Goal: Feedback & Contribution: Submit feedback/report problem

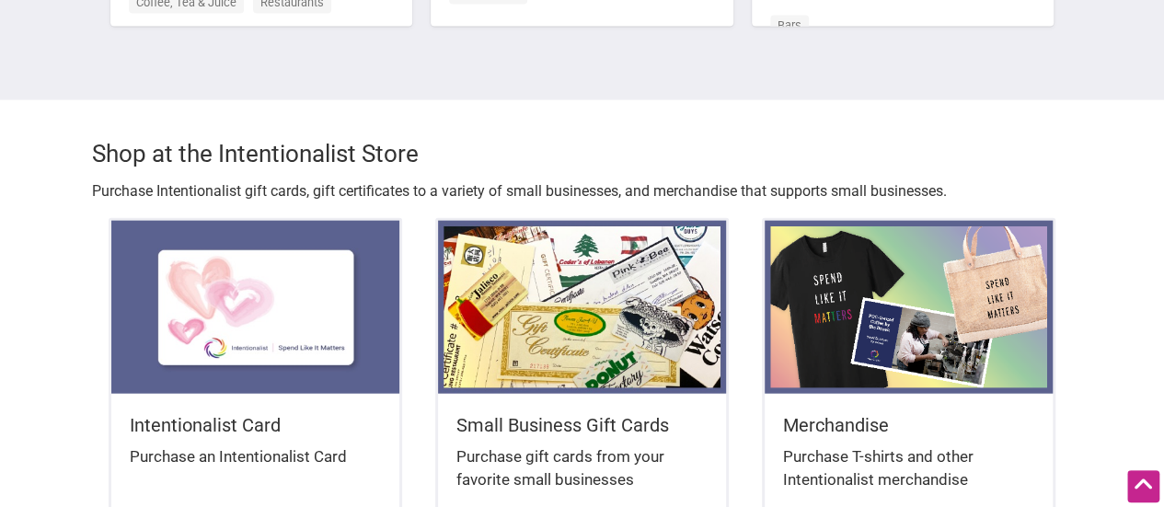
scroll to position [2208, 0]
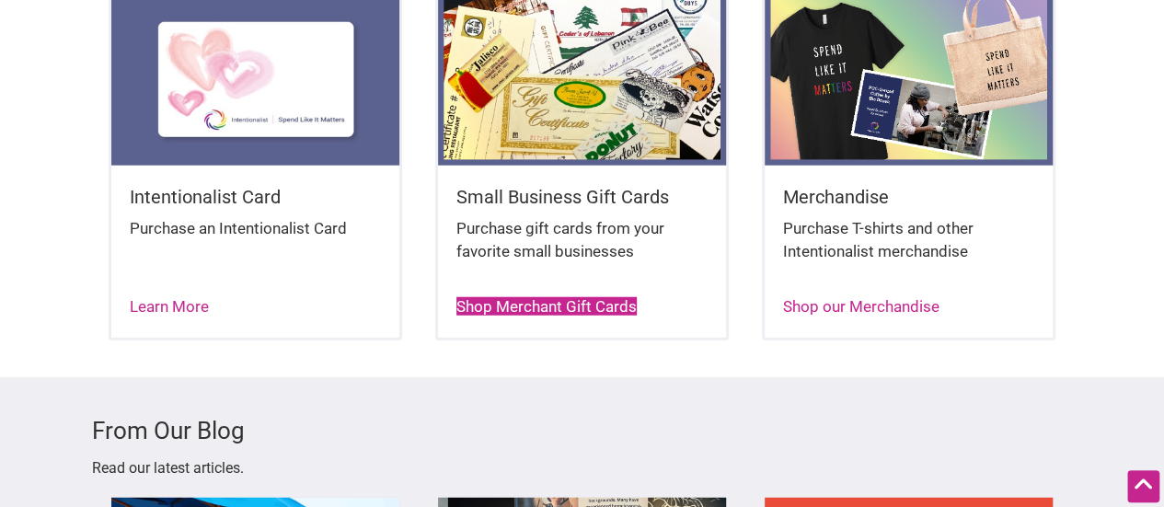
click at [565, 297] on link "Shop Merchant Gift Cards" at bounding box center [546, 306] width 180 height 18
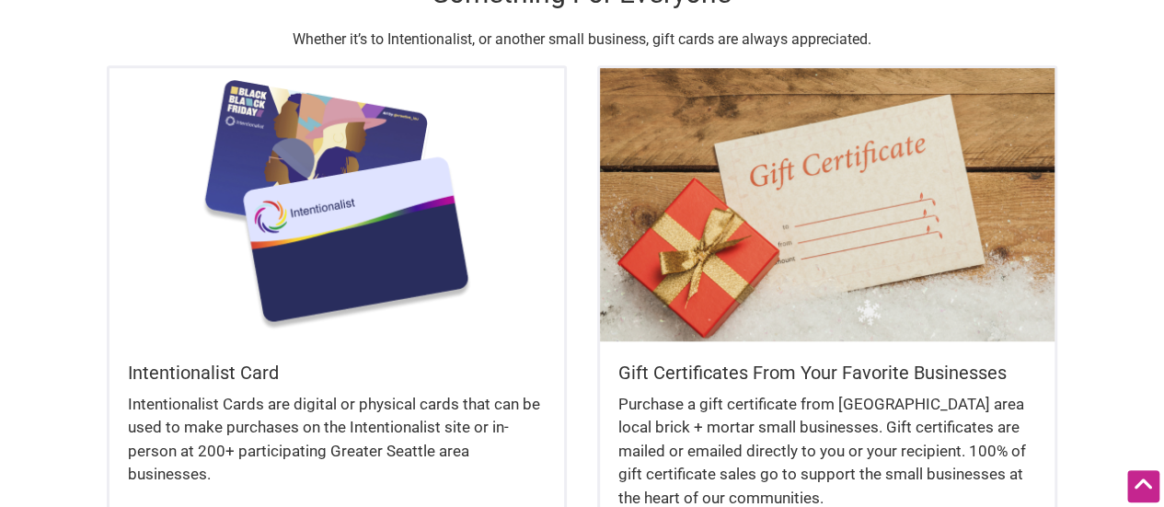
scroll to position [644, 0]
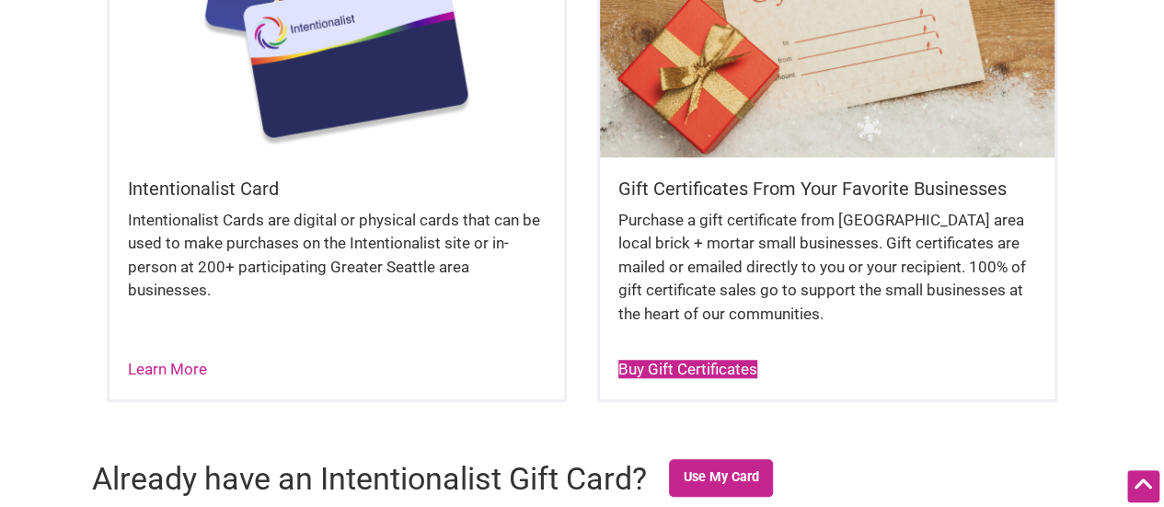
click at [694, 373] on link "Buy Gift Certificates" at bounding box center [687, 369] width 139 height 18
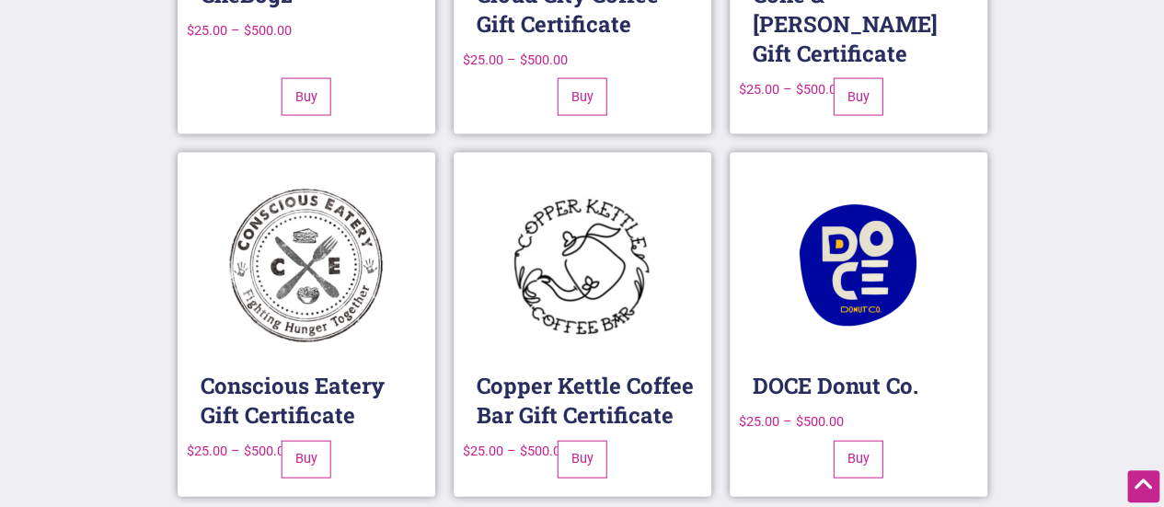
scroll to position [5538, 0]
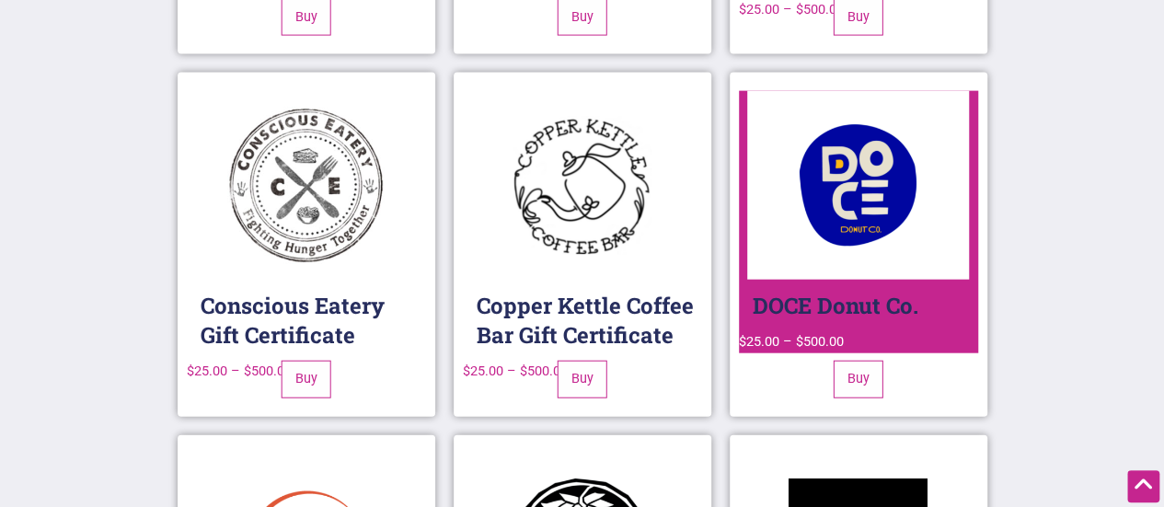
click at [880, 126] on img at bounding box center [858, 185] width 222 height 189
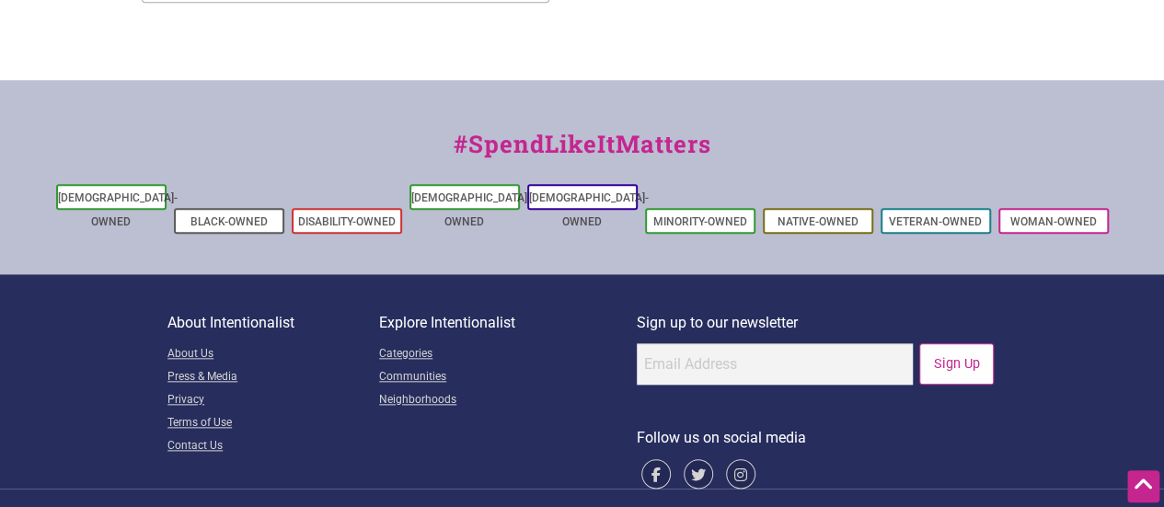
scroll to position [837, 0]
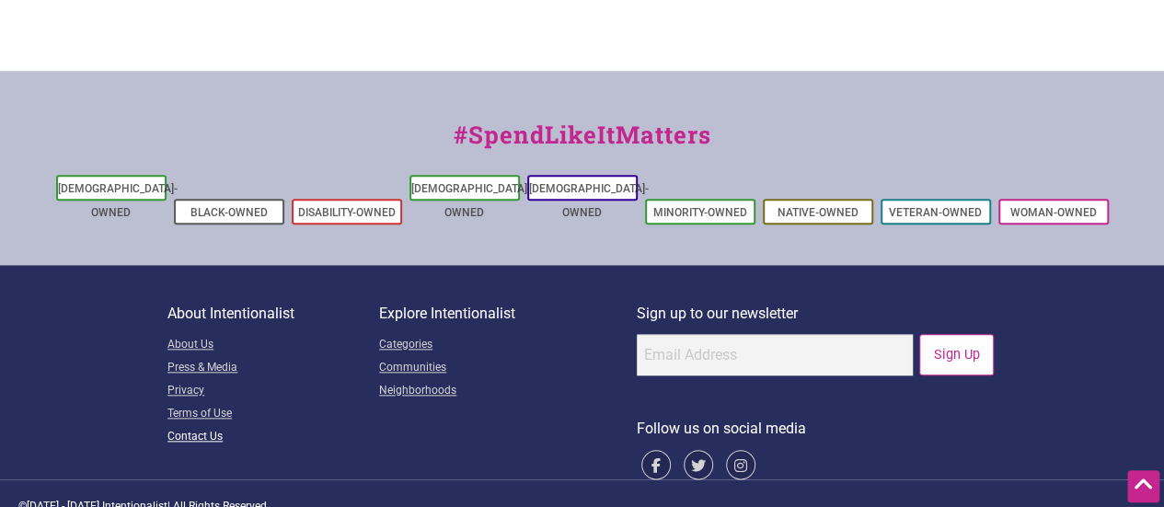
click at [204, 426] on link "Contact Us" at bounding box center [273, 437] width 212 height 23
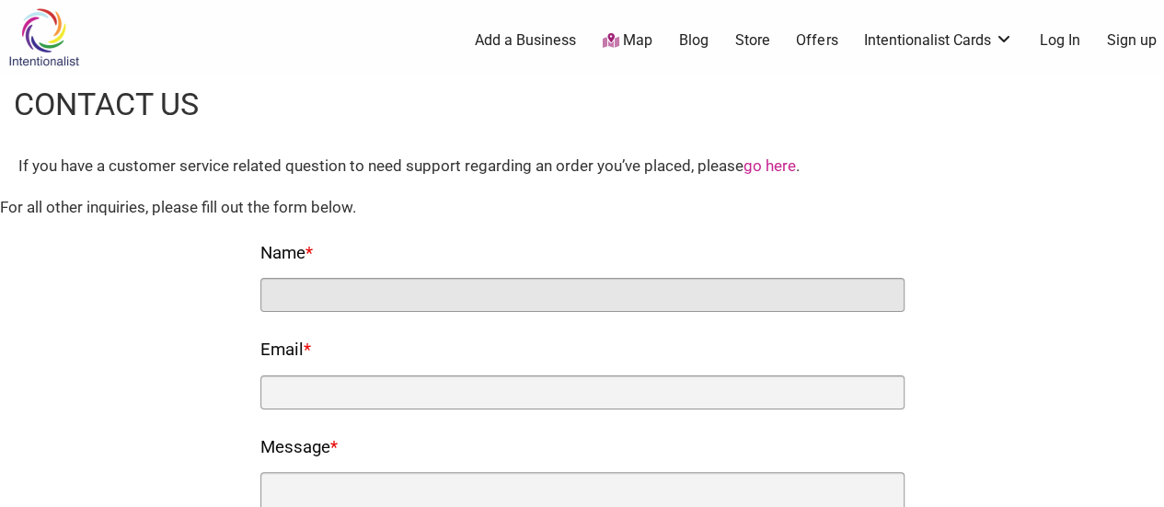
click at [352, 310] on input "Name *" at bounding box center [582, 295] width 644 height 34
type input "[PERSON_NAME]"
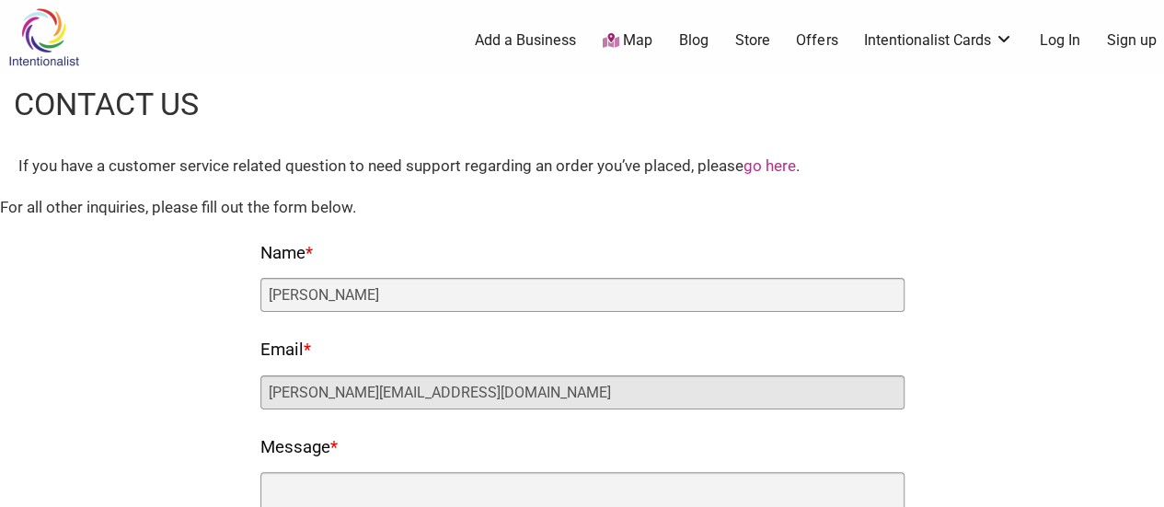
type input "[PERSON_NAME][EMAIL_ADDRESS][DOMAIN_NAME]"
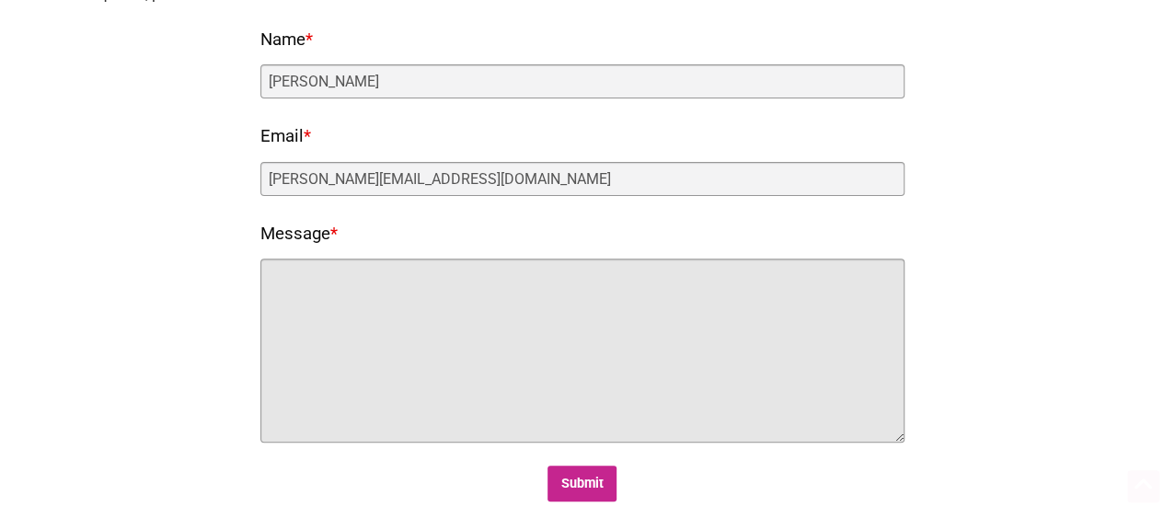
scroll to position [368, 0]
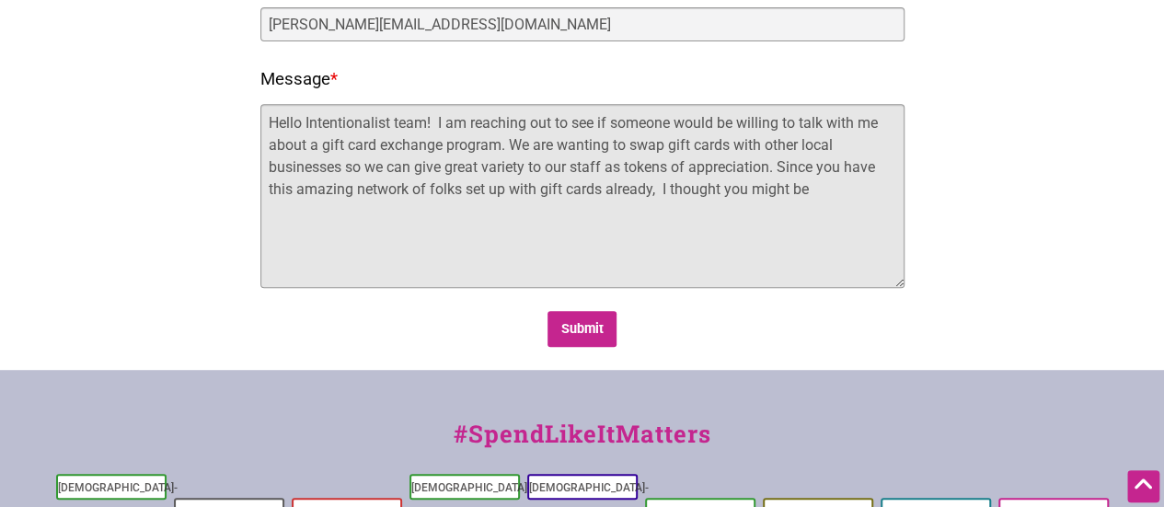
drag, startPoint x: 778, startPoint y: 163, endPoint x: 868, endPoint y: 211, distance: 101.3
click at [868, 211] on textarea "Hello Intentionalist team! I am reaching out to see if someone would be willing…" at bounding box center [582, 196] width 644 height 184
drag, startPoint x: 356, startPoint y: 183, endPoint x: 259, endPoint y: 190, distance: 96.8
click at [260, 190] on textarea "Hello Intentionalist team! I am reaching out to see if someone would be willing…" at bounding box center [582, 196] width 644 height 184
click at [399, 188] on textarea "Hello Intentionalist team! I am reaching out to see if someone would be willing…" at bounding box center [582, 196] width 644 height 184
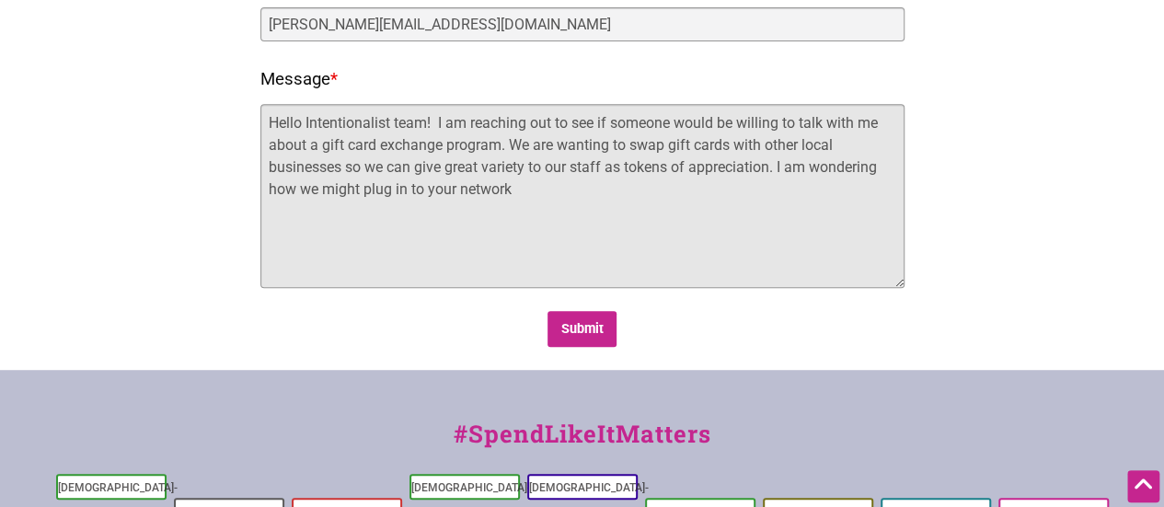
click at [268, 190] on textarea "Hello Intentionalist team! I am reaching out to see if someone would be willing…" at bounding box center [582, 196] width 644 height 184
click at [581, 181] on textarea "Hello Intentionalist team! I am reaching out to see if someone would be willing…" at bounding box center [582, 196] width 644 height 184
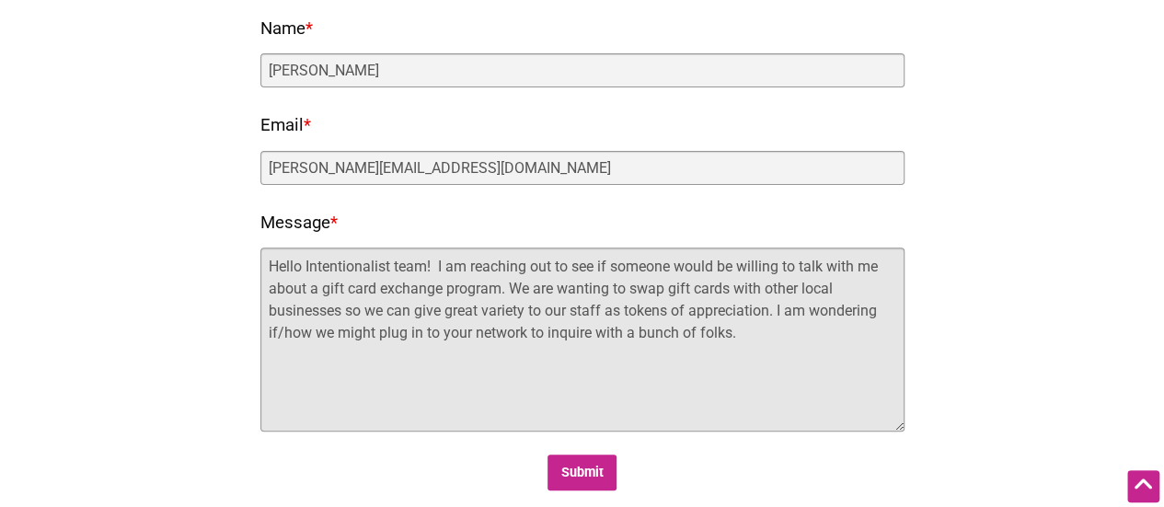
scroll to position [184, 0]
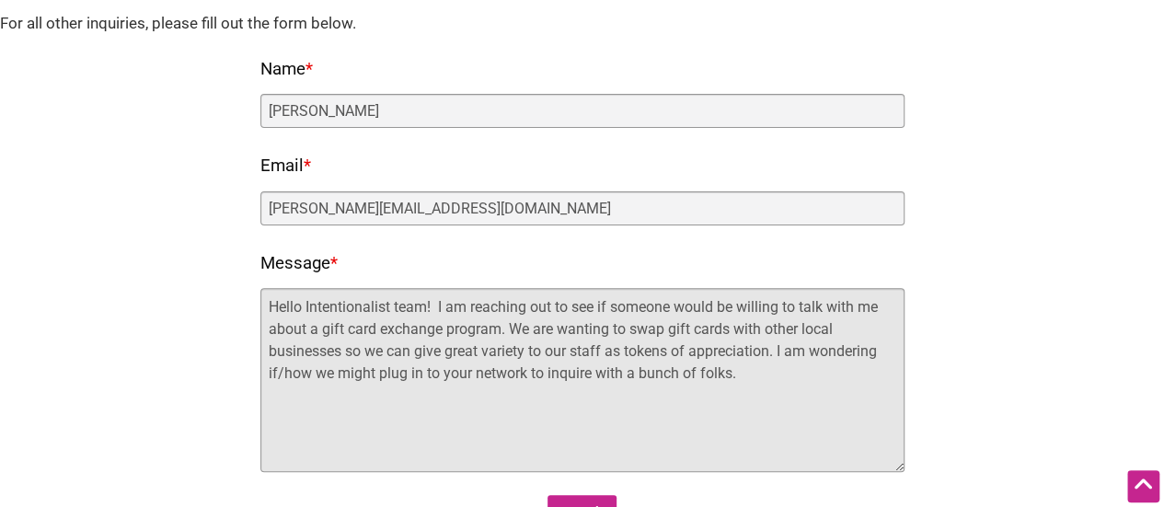
click at [775, 351] on textarea "Hello Intentionalist team! I am reaching out to see if someone would be willing…" at bounding box center [582, 380] width 644 height 184
click at [773, 351] on textarea "Hello Intentionalist team! I am reaching out to see if someone would be willing…" at bounding box center [582, 380] width 644 height 184
click at [749, 380] on textarea "Hello Intentionalist team! I am reaching out to see if someone would be willing…" at bounding box center [582, 380] width 644 height 184
drag, startPoint x: 780, startPoint y: 351, endPoint x: 841, endPoint y: 375, distance: 65.6
click at [841, 375] on textarea "Hello Intentionalist team! I am reaching out to see if someone would be willing…" at bounding box center [582, 380] width 644 height 184
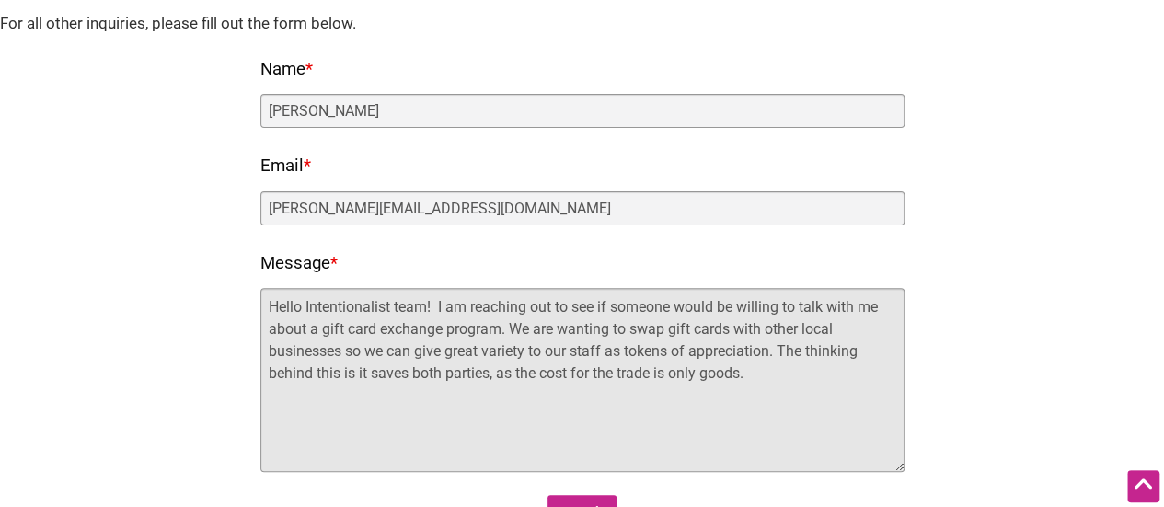
drag, startPoint x: 782, startPoint y: 347, endPoint x: 859, endPoint y: 399, distance: 93.4
click at [859, 399] on textarea "Hello Intentionalist team! I am reaching out to see if someone would be willing…" at bounding box center [582, 380] width 644 height 184
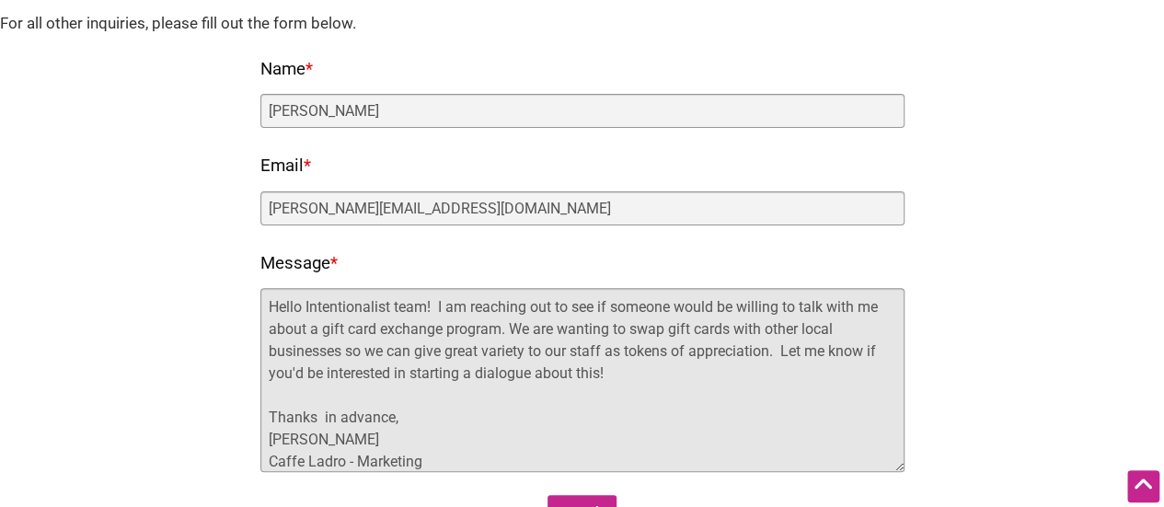
scroll to position [8, 0]
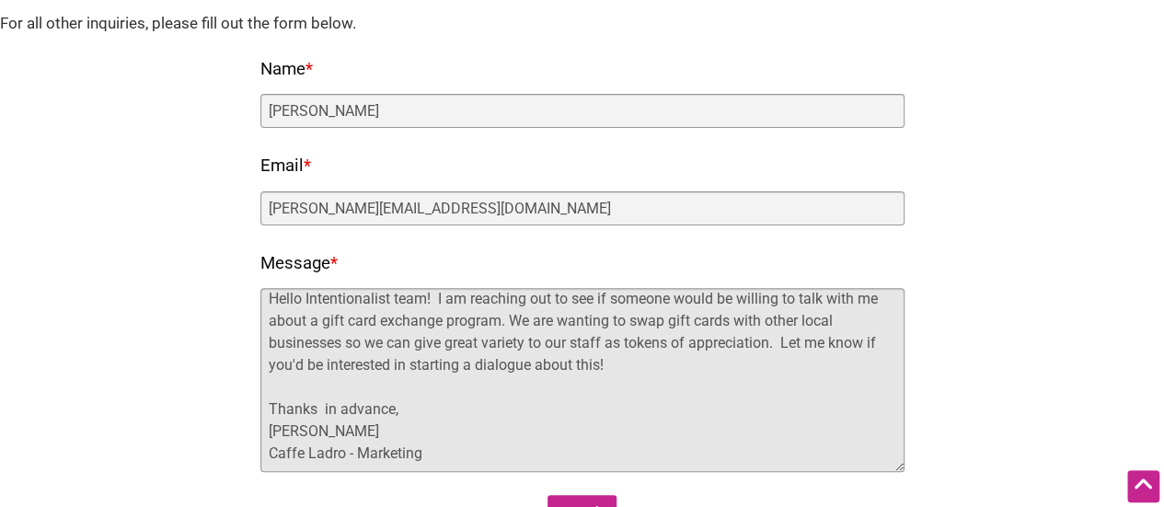
click at [661, 371] on textarea "Hello Intentionalist team! I am reaching out to see if someone would be willing…" at bounding box center [582, 380] width 644 height 184
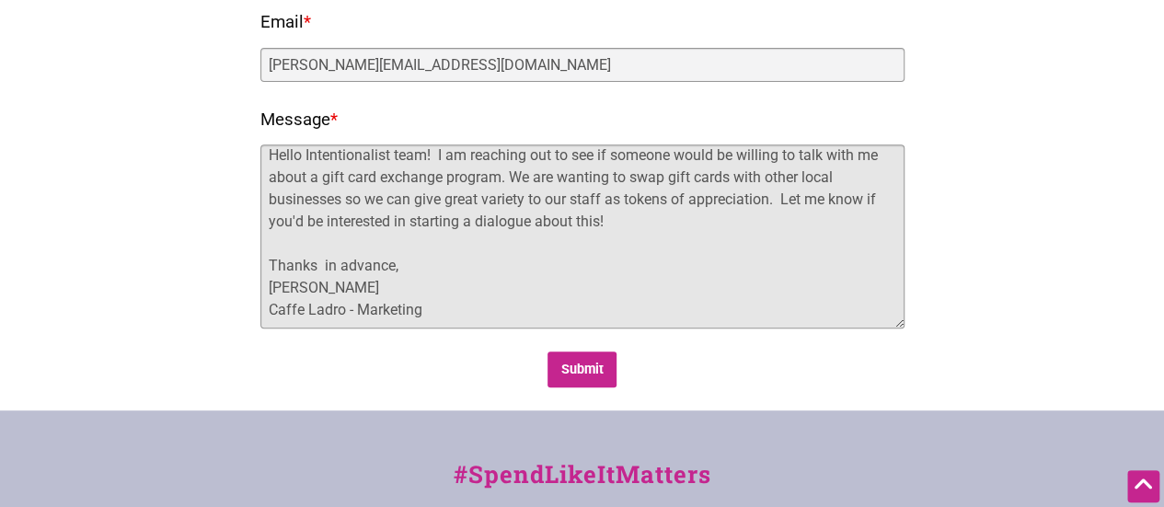
scroll to position [368, 0]
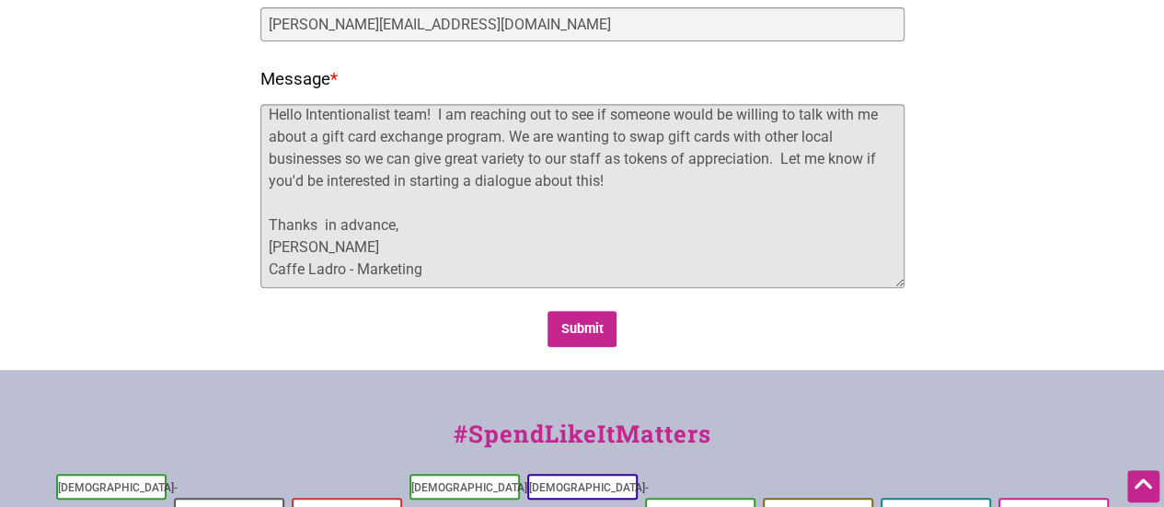
click at [778, 151] on textarea "Hello Intentionalist team! I am reaching out to see if someone would be willing…" at bounding box center [582, 196] width 644 height 184
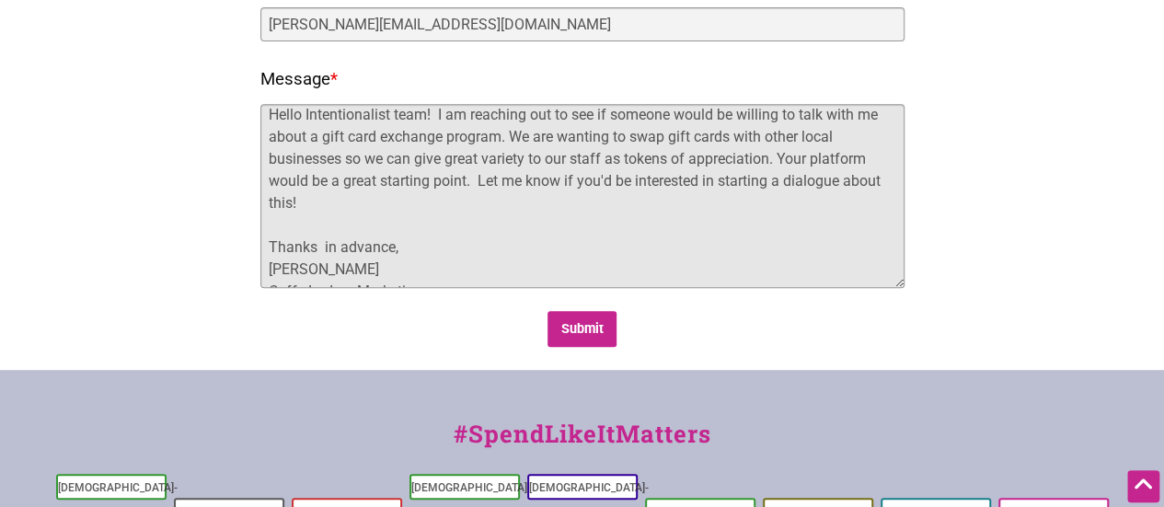
scroll to position [0, 0]
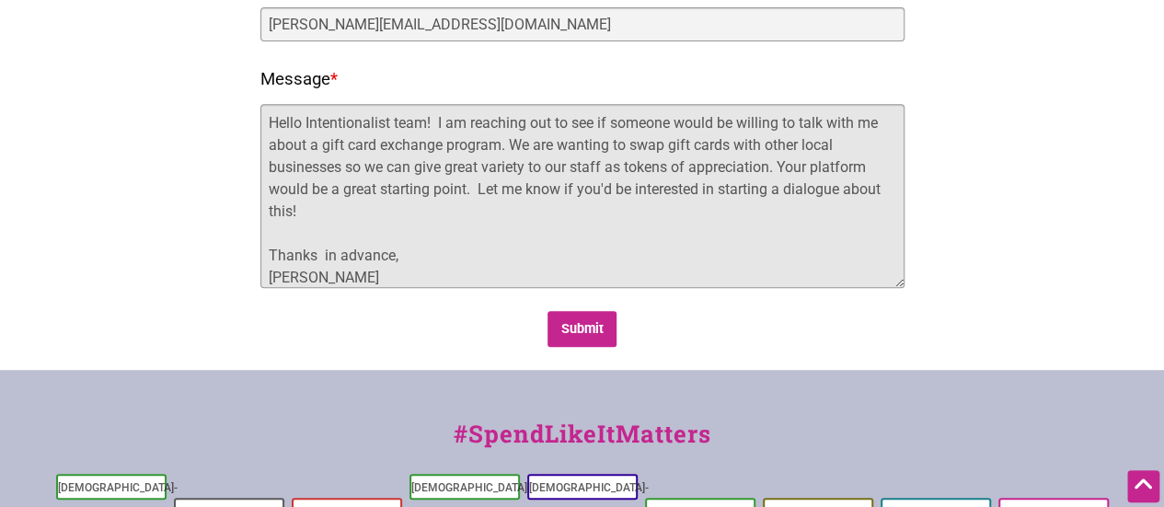
drag, startPoint x: 381, startPoint y: 145, endPoint x: 438, endPoint y: 129, distance: 59.4
click at [443, 145] on textarea "Hello Intentionalist team! I am reaching out to see if someone would be willing…" at bounding box center [582, 196] width 644 height 184
click at [420, 160] on textarea "Hello Intentionalist team! I am reaching out to see if someone would be willing…" at bounding box center [582, 196] width 644 height 184
click at [530, 167] on textarea "Hello Intentionalist team! I am reaching out to see if someone would be willing…" at bounding box center [582, 196] width 644 height 184
click at [869, 167] on textarea "Hello Intentionalist team! I am reaching out to see if someone would be willing…" at bounding box center [582, 196] width 644 height 184
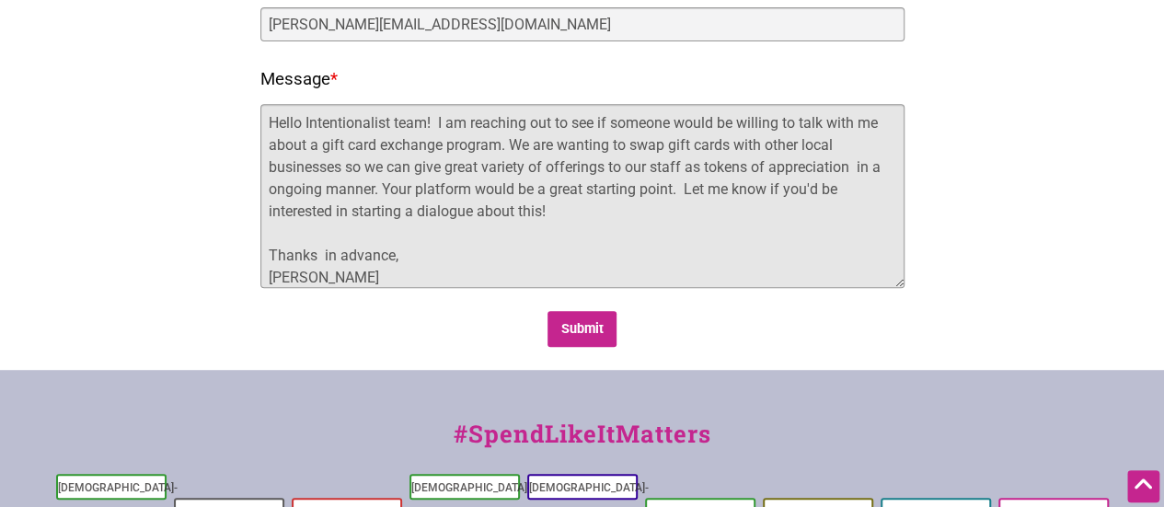
click at [483, 188] on textarea "Hello Intentionalist team! I am reaching out to see if someone would be willing…" at bounding box center [582, 196] width 644 height 184
click at [797, 263] on textarea "Hello Intentionalist team! I am reaching out to see if someone would be willing…" at bounding box center [582, 196] width 644 height 184
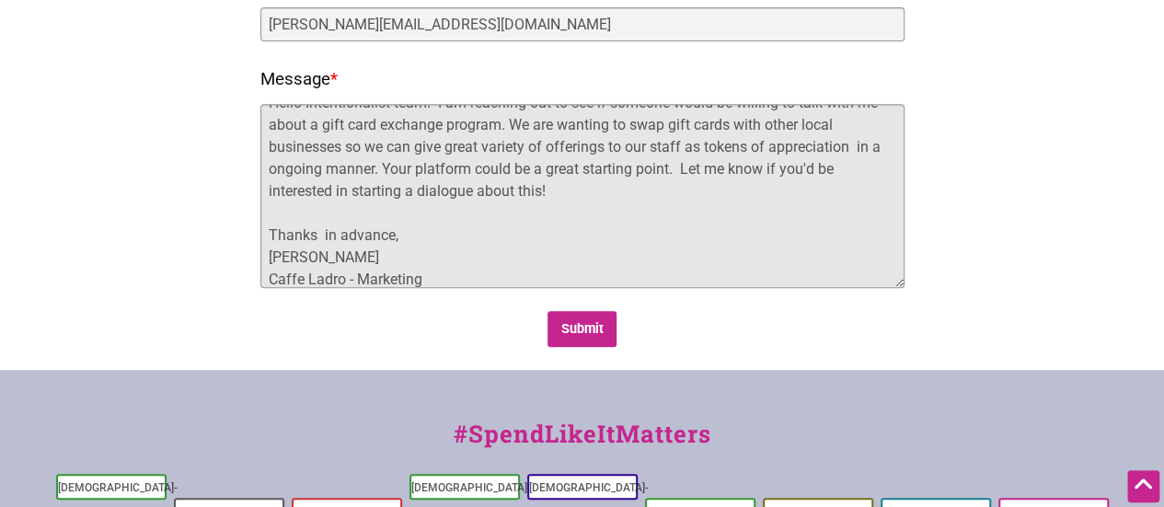
scroll to position [30, 0]
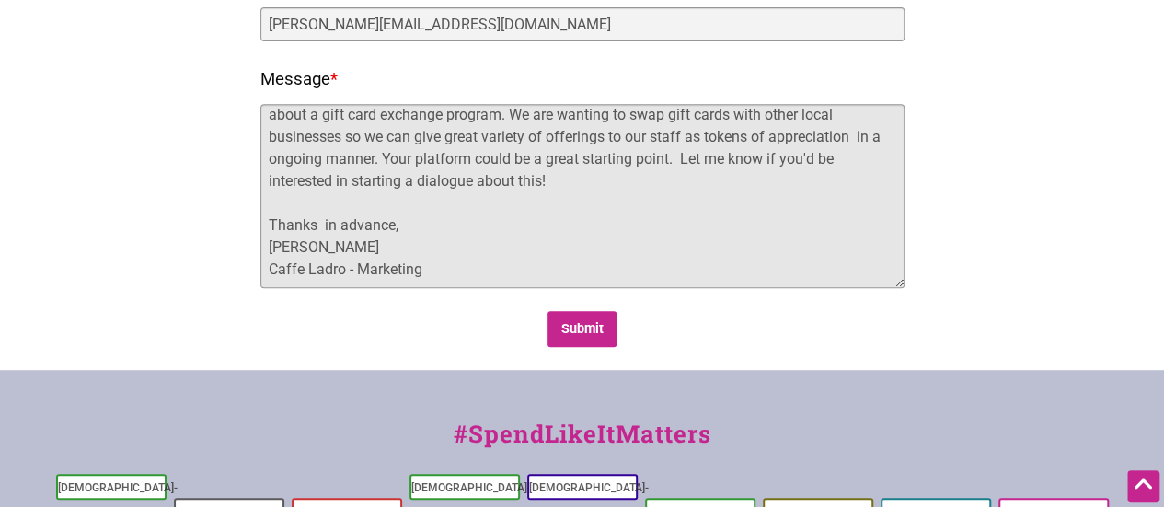
click at [605, 155] on textarea "Hello Intentionalist team! I am reaching out to see if someone would be willing…" at bounding box center [582, 196] width 644 height 184
type textarea "Hello Intentionalist team! I am reaching out to see if someone would be willing…"
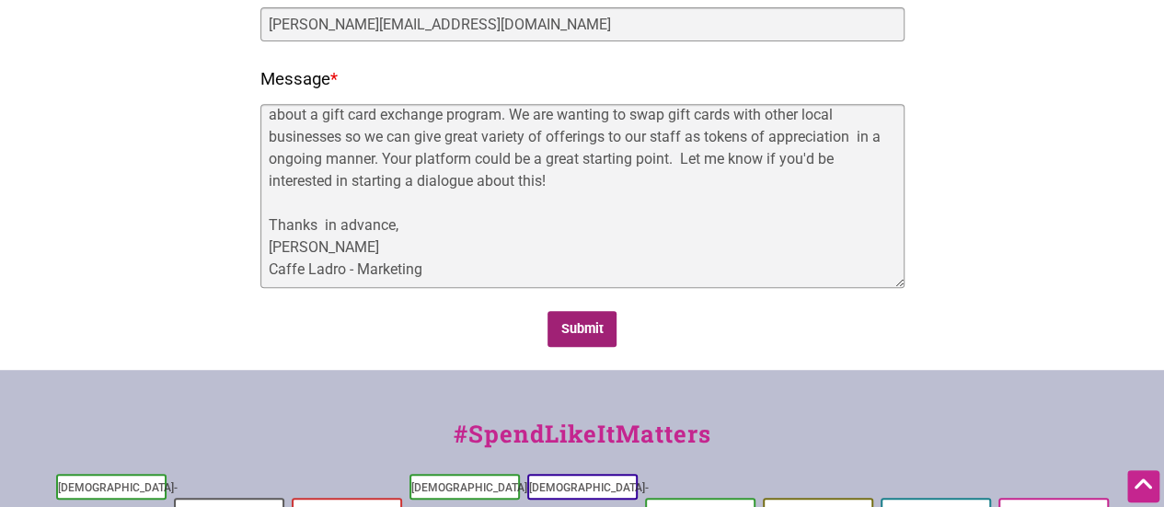
click at [574, 325] on input "Submit" at bounding box center [581, 329] width 69 height 36
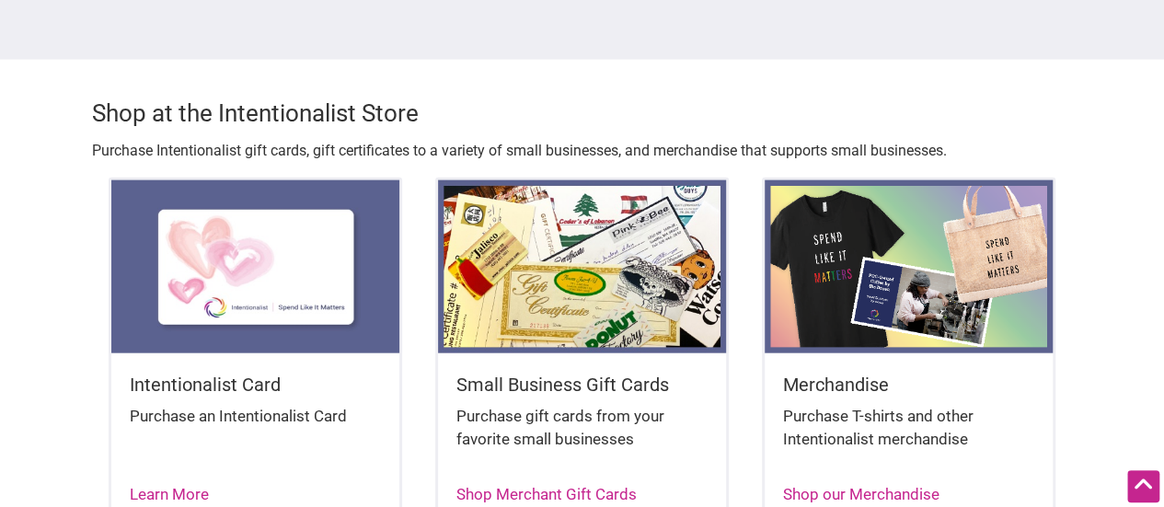
scroll to position [2024, 0]
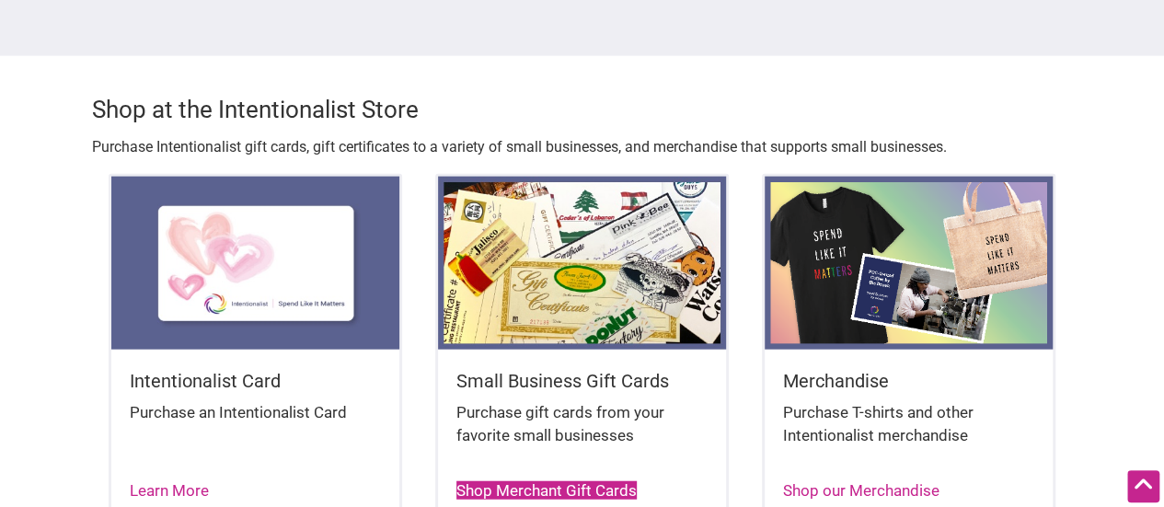
click at [526, 481] on link "Shop Merchant Gift Cards" at bounding box center [546, 490] width 180 height 18
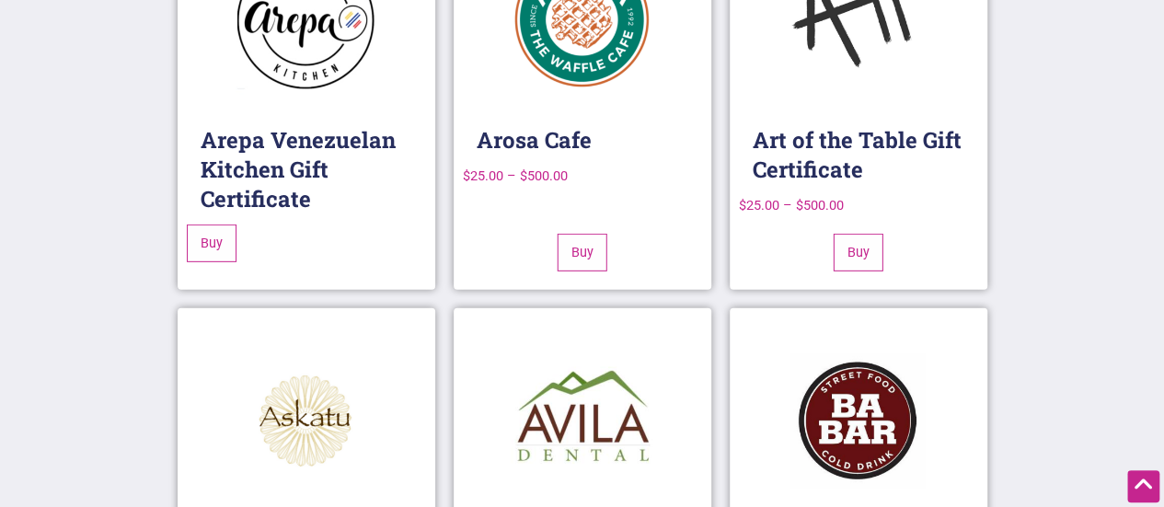
scroll to position [2852, 0]
